Goal: Task Accomplishment & Management: Manage account settings

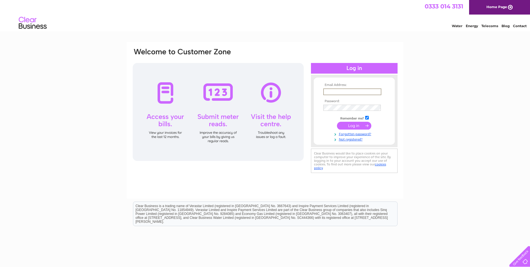
click at [336, 91] on input "text" at bounding box center [352, 91] width 58 height 7
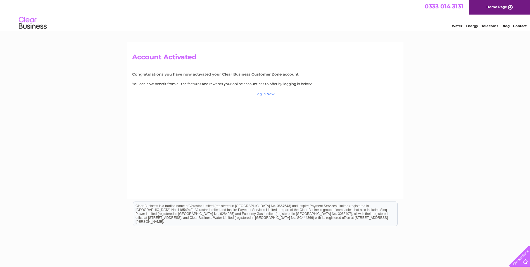
click at [261, 95] on link "Log in Now" at bounding box center [264, 94] width 19 height 4
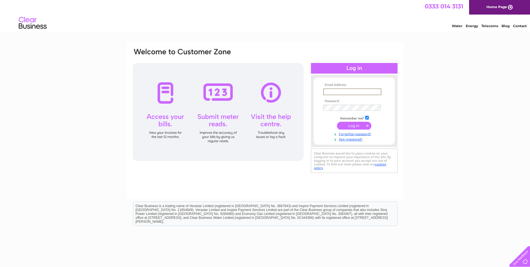
click at [333, 90] on input "text" at bounding box center [352, 91] width 58 height 7
